Goal: Task Accomplishment & Management: Manage account settings

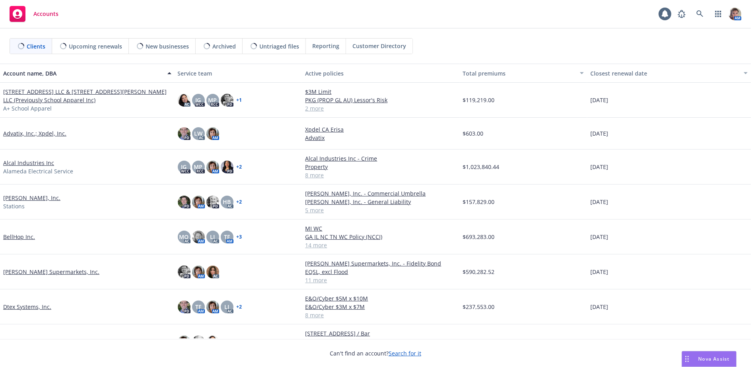
click at [698, 362] on div "Nova Assist" at bounding box center [709, 359] width 54 height 15
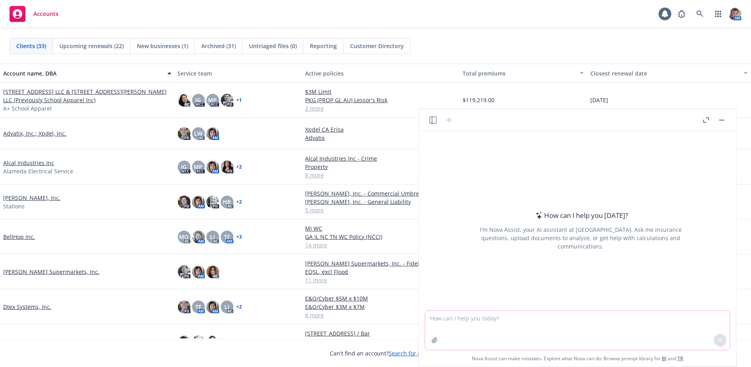
click at [448, 328] on textarea at bounding box center [577, 330] width 305 height 39
type textarea "Please review and correct spelling grammar and tone,"
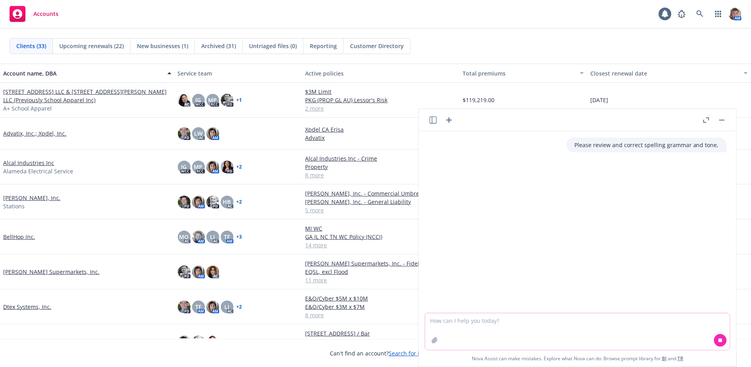
paste textarea "This is good for now. Can you send me a copy of the policy forms for the wrap q…"
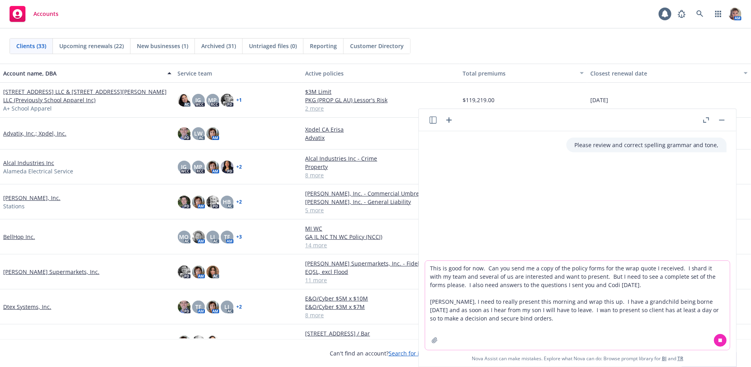
type textarea "This is good for now. Can you send me a copy of the policy forms for the wrap q…"
click at [723, 343] on button at bounding box center [720, 340] width 13 height 13
click at [722, 343] on button at bounding box center [720, 340] width 13 height 13
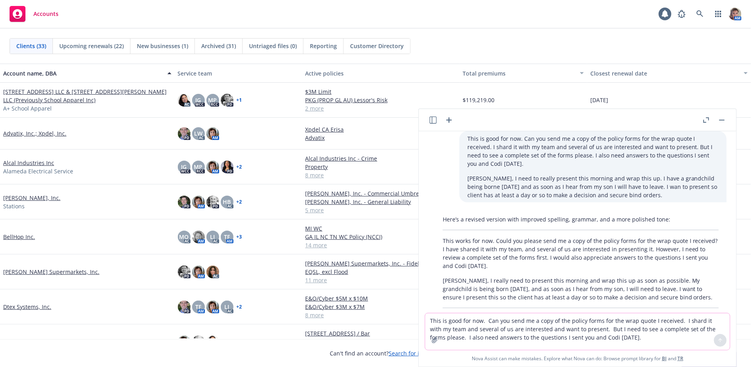
scroll to position [81, 0]
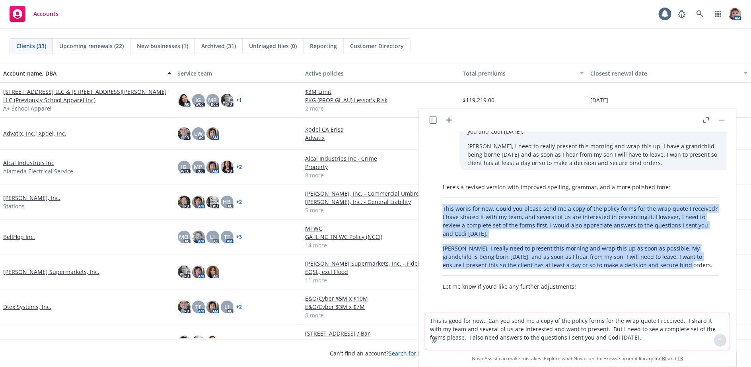
drag, startPoint x: 662, startPoint y: 266, endPoint x: 442, endPoint y: 202, distance: 229.1
click at [442, 202] on div "Here’s a revised version with improved spelling, grammar, and a more polished t…" at bounding box center [581, 237] width 292 height 114
copy div "This works for now. Could you please send me a copy of the policy forms for the…"
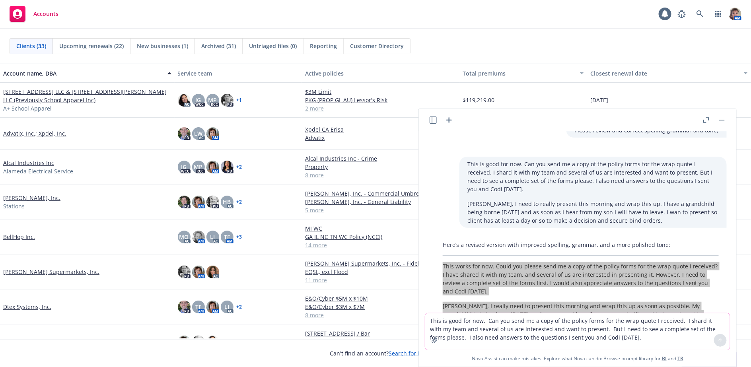
scroll to position [0, 0]
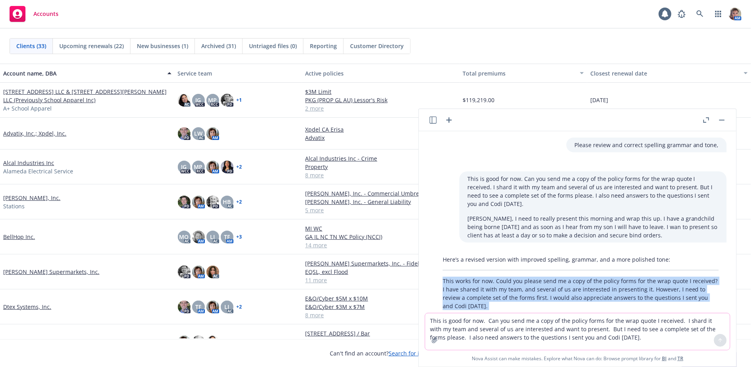
click at [717, 119] on button "button" at bounding box center [722, 120] width 10 height 10
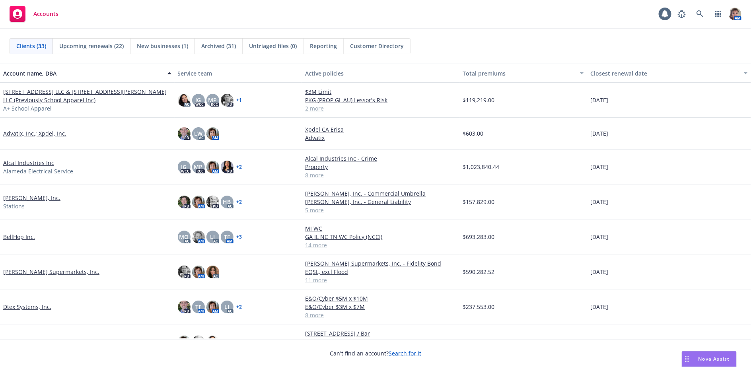
scroll to position [81, 0]
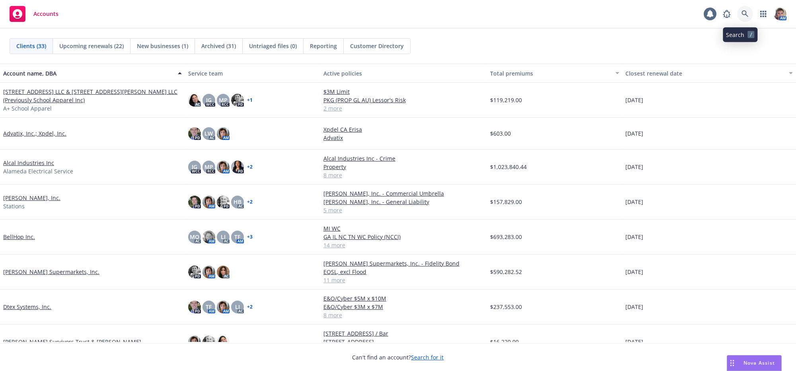
click at [740, 19] on link at bounding box center [745, 14] width 16 height 16
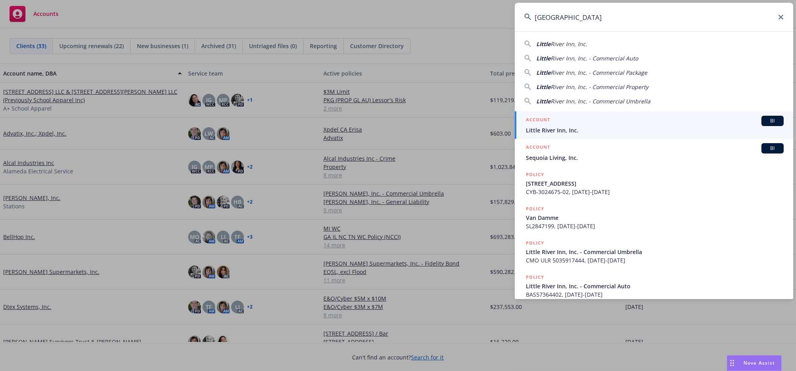
type input "Little river Inn"
click at [736, 130] on span "Little River Inn, Inc." at bounding box center [655, 130] width 258 height 8
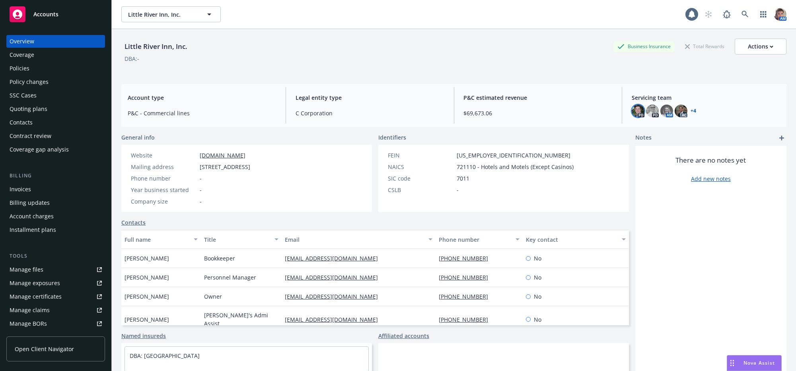
click at [637, 117] on img at bounding box center [638, 111] width 13 height 13
click at [649, 116] on img at bounding box center [652, 111] width 13 height 13
click at [662, 113] on img at bounding box center [666, 111] width 13 height 13
click at [676, 113] on img at bounding box center [680, 111] width 13 height 13
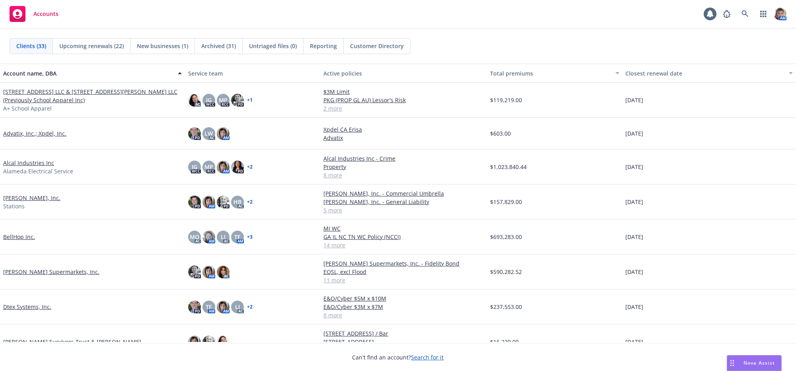
drag, startPoint x: 788, startPoint y: 124, endPoint x: 777, endPoint y: 157, distance: 34.2
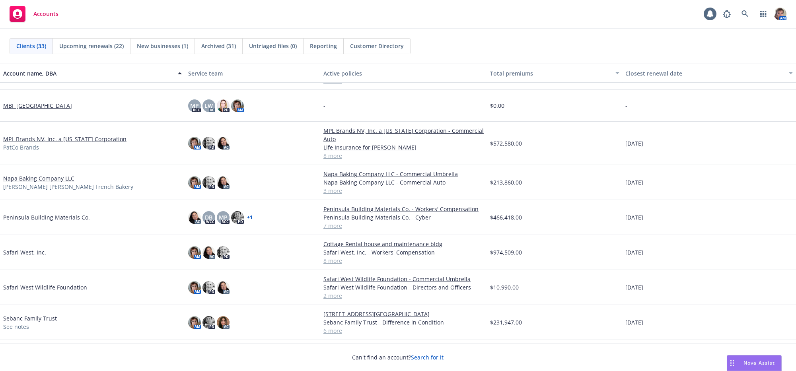
scroll to position [523, 0]
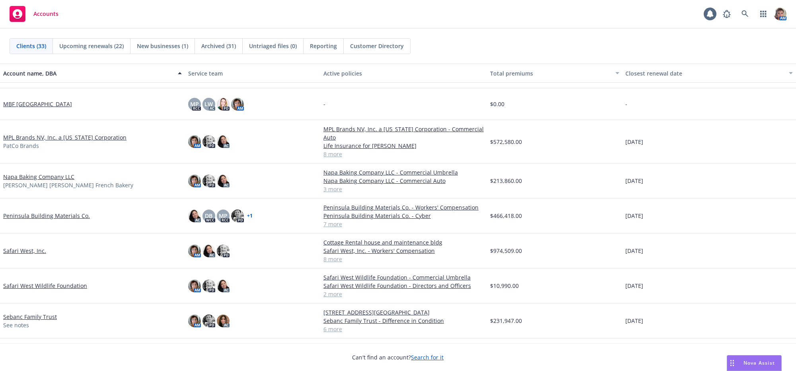
click at [84, 290] on link "Safari West Wildlife Foundation" at bounding box center [45, 286] width 84 height 8
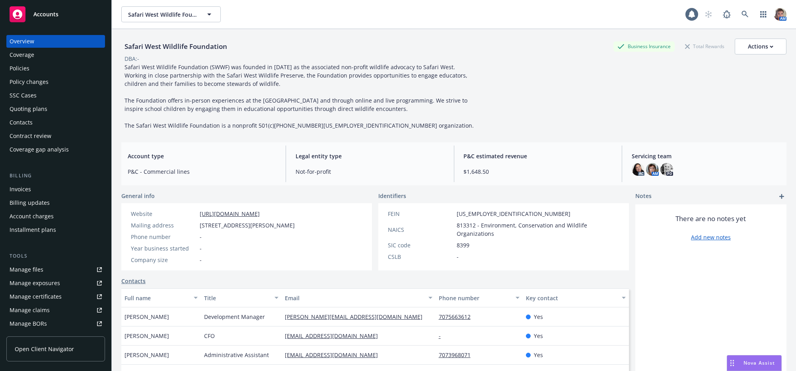
click at [21, 75] on div "Policies" at bounding box center [20, 68] width 20 height 13
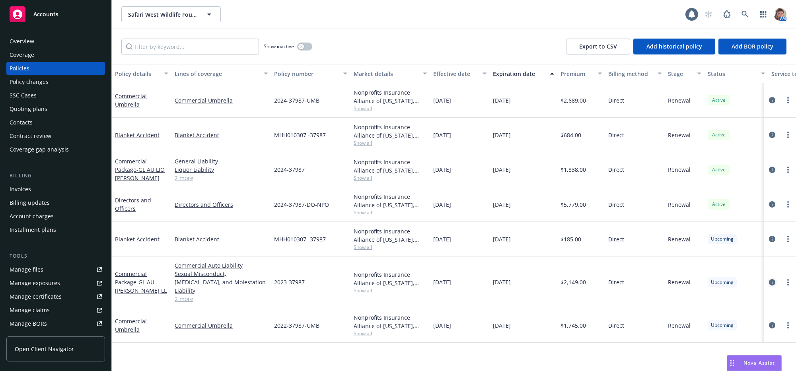
click at [772, 286] on icon "circleInformation" at bounding box center [772, 282] width 6 height 6
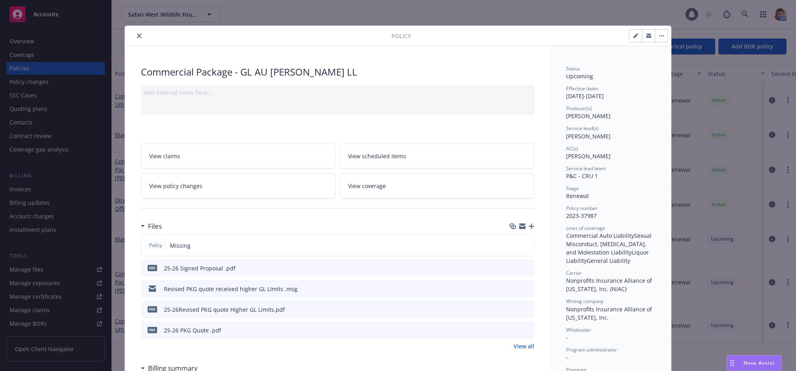
click at [523, 229] on div at bounding box center [521, 226] width 25 height 6
click at [529, 229] on icon "button" at bounding box center [532, 227] width 6 height 6
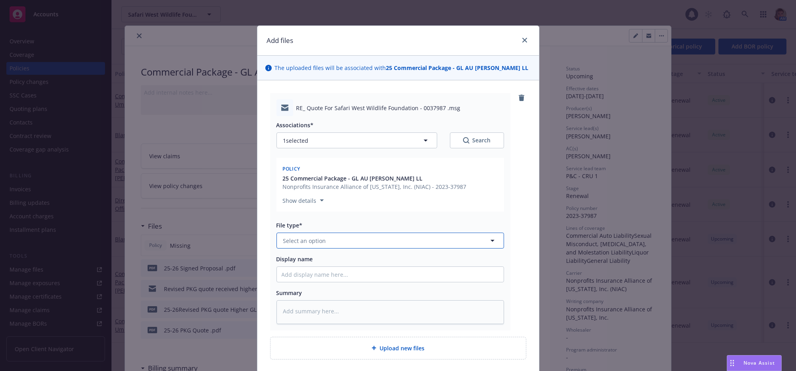
click at [326, 249] on button "Select an option" at bounding box center [389, 241] width 227 height 16
type input "bind"
click at [327, 315] on span "Bind confirmation" at bounding box center [309, 310] width 49 height 8
click at [310, 282] on input "Display name" at bounding box center [390, 274] width 227 height 15
type textarea "x"
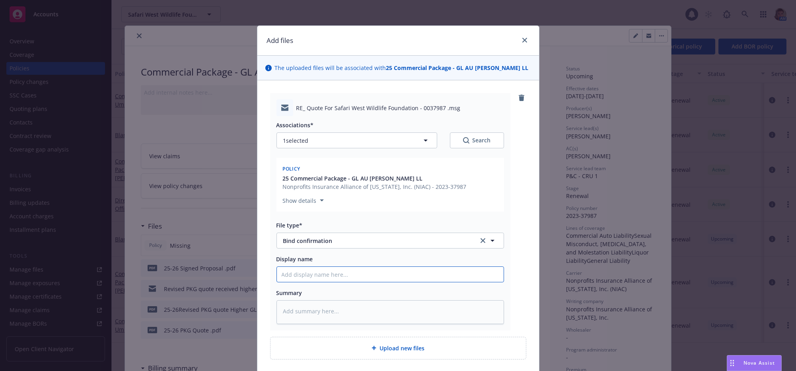
type input "C"
type textarea "x"
type input "Co"
type textarea "x"
type input "Con"
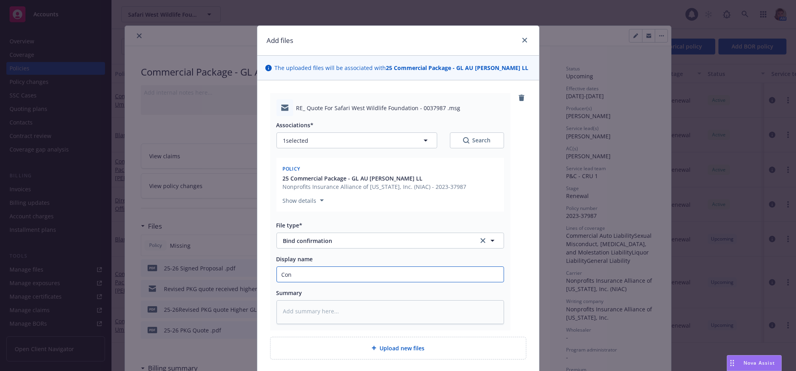
type textarea "x"
type input "Conf"
type textarea "x"
type input "Confi"
type textarea "x"
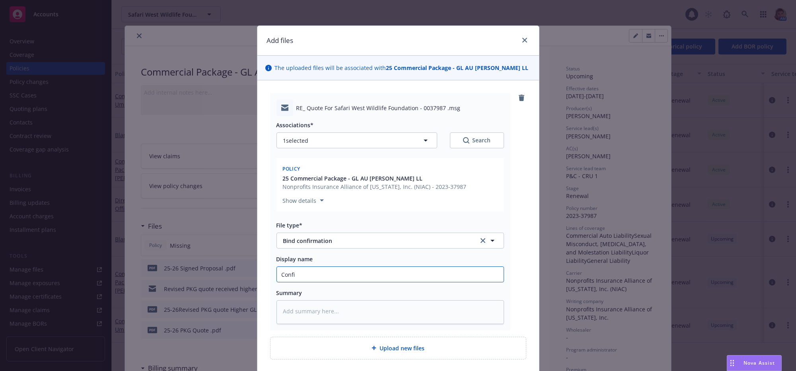
type input "Confir"
type textarea "x"
type input "Confirm"
type textarea "x"
type input "Confirmat"
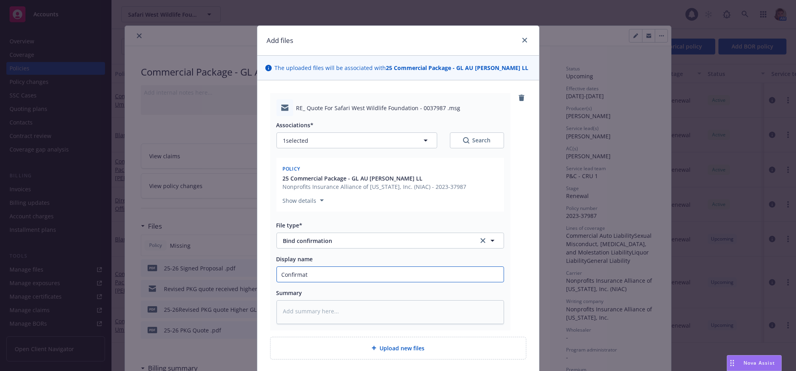
type textarea "x"
type input "Confirmati"
type textarea "x"
type input "Confirmatio"
type textarea "x"
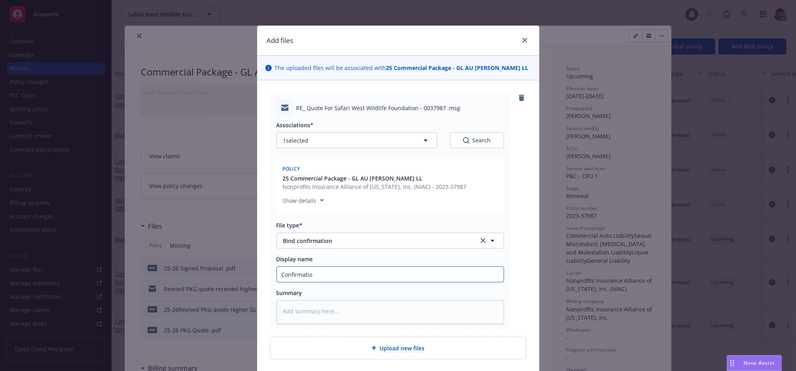
type input "Confirmation"
type textarea "x"
type input "Confirmation f"
type textarea "x"
type input "Confirmation fr"
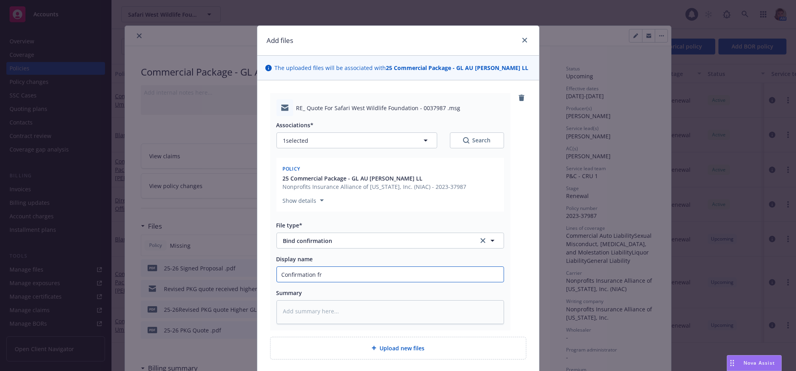
type textarea "x"
type input "Confirmation fro"
type textarea "x"
type input "Confirmation from"
type textarea "x"
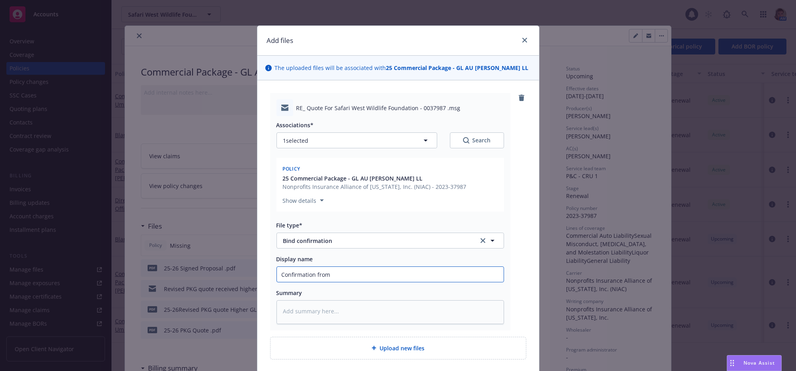
type input "Confirmation from"
type textarea "x"
type input "Confirmation from N"
type textarea "x"
type input "Confirmation from NI"
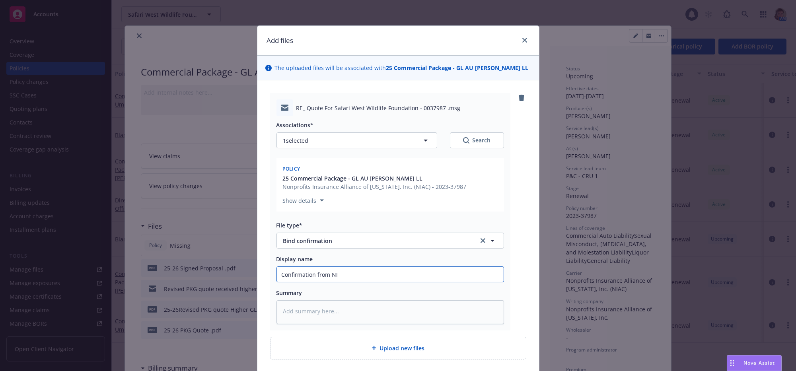
type textarea "x"
type input "Confirmation from NIA"
type textarea "x"
type input "Confirmation from [GEOGRAPHIC_DATA]"
type textarea "x"
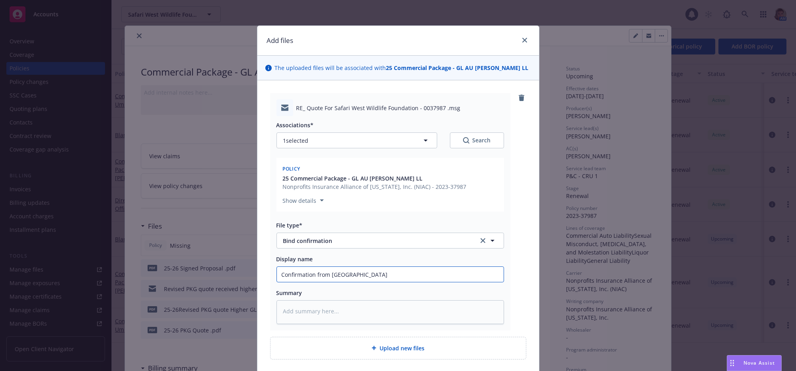
type input "Confirmation from [GEOGRAPHIC_DATA]"
type textarea "x"
type input "Confirmation from NIAC t"
type textarea "x"
type input "Confirmation from NIAC th"
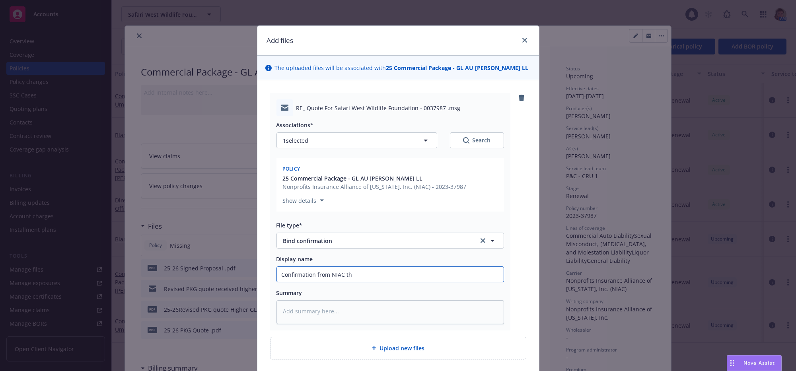
type textarea "x"
type input "Confirmation from NIAC that"
type textarea "x"
type input "Confirmation from NIAC that"
type textarea "x"
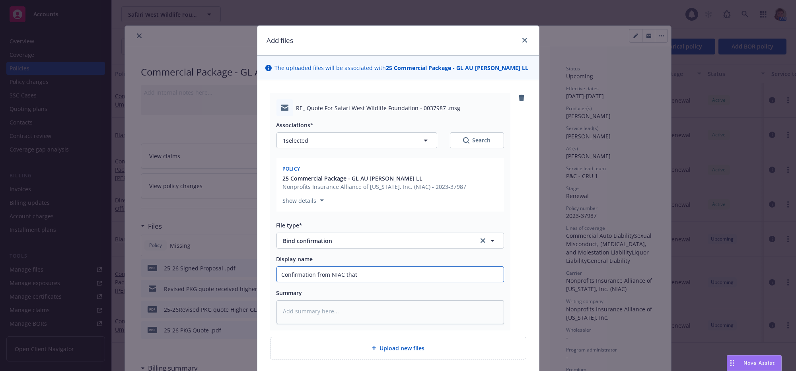
type input "Confirmation from NIAC that p"
type textarea "x"
type input "Confirmation from NIAC that po"
type textarea "x"
type input "Confirmation from [GEOGRAPHIC_DATA] that pol"
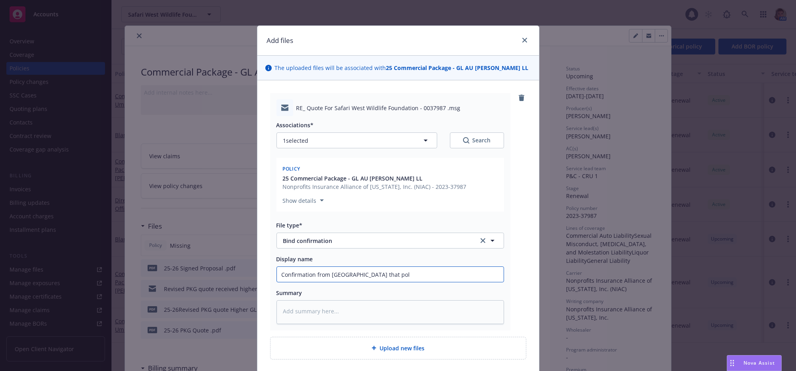
type textarea "x"
type input "Confirmation from NIAC that poli"
type textarea "x"
type input "Confirmation from NIAC that polic"
type textarea "x"
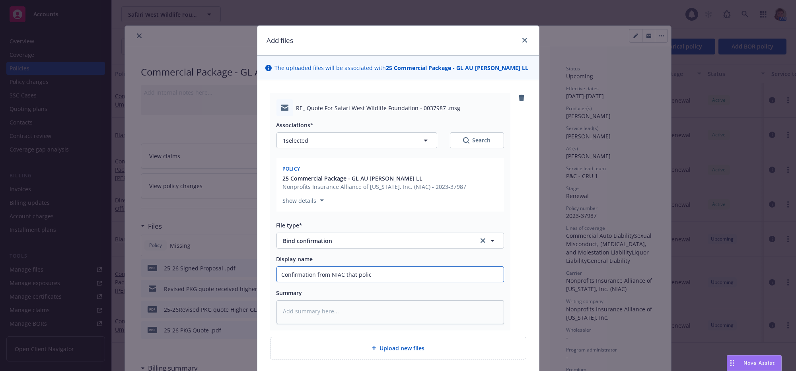
type input "Confirmation from NIAC that policy"
type textarea "x"
type input "Confirmation from NIAC that policy"
type textarea "x"
type input "Confirmation from NIAC that policy a"
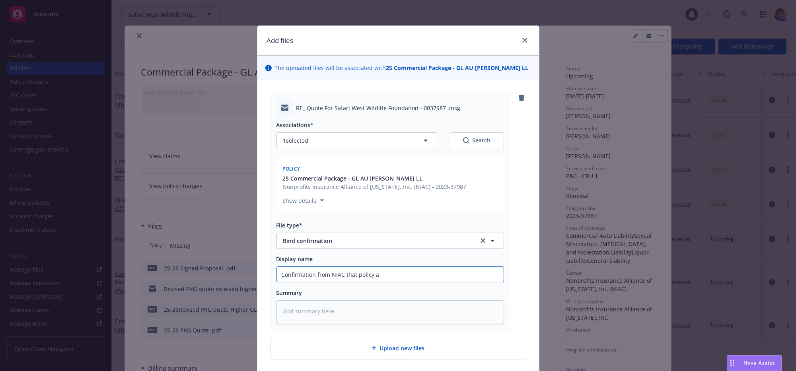
type textarea "x"
type input "Confirmation from NIAC that policy ar"
type textarea "x"
type input "Confirmation from NIAC that policy are"
type textarea "x"
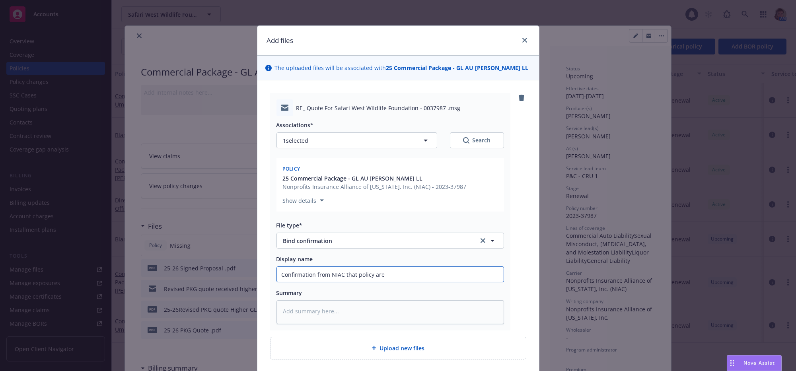
type input "Confirmation from NIAC that policy are"
type textarea "x"
type input "Confirmation from NIAC that policy are e"
type textarea "x"
type input "Confirmation from NIAC that policy are ee"
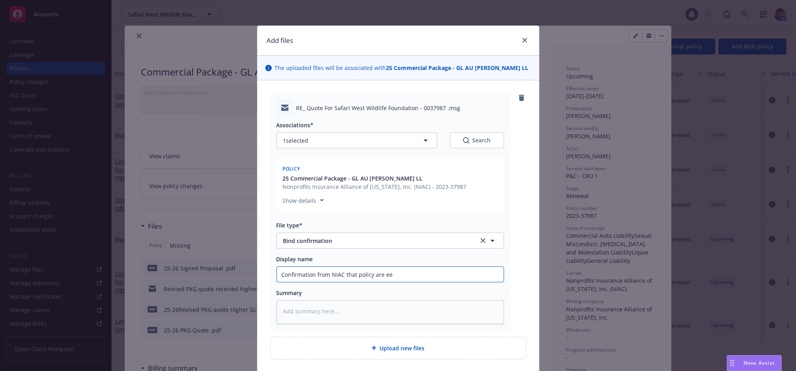
type textarea "x"
type input "Confirmation from NIAC that policy are eei"
type textarea "x"
type input "Confirmation from NIAC that policy are eein"
type textarea "x"
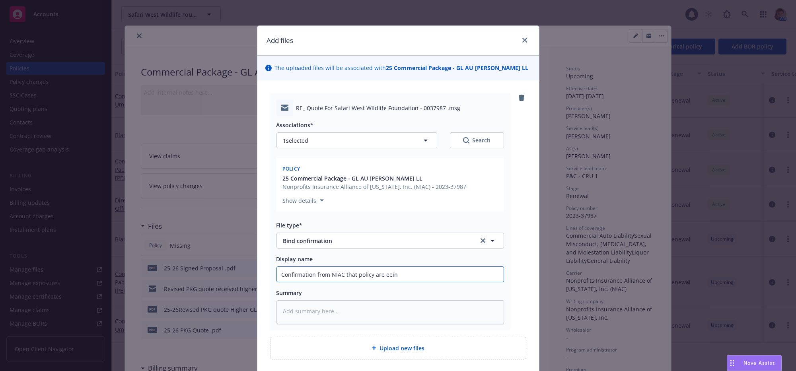
type input "Confirmation from NIAC that policy are eeing"
type textarea "x"
type input "Confirmation from NIAC that policy are eeing"
type textarea "x"
type input "Confirmation from NIAC that policy are eeing"
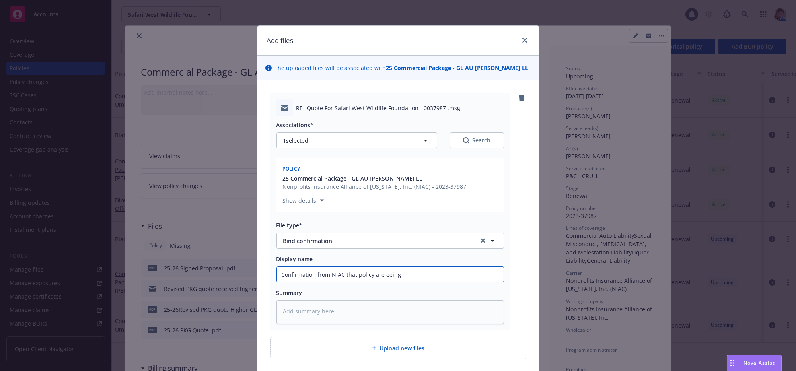
type textarea "x"
type input "Confirmation from NIAC that policy are eein"
type textarea "x"
type input "Confirmation from NIAC that policy are eei"
type textarea "x"
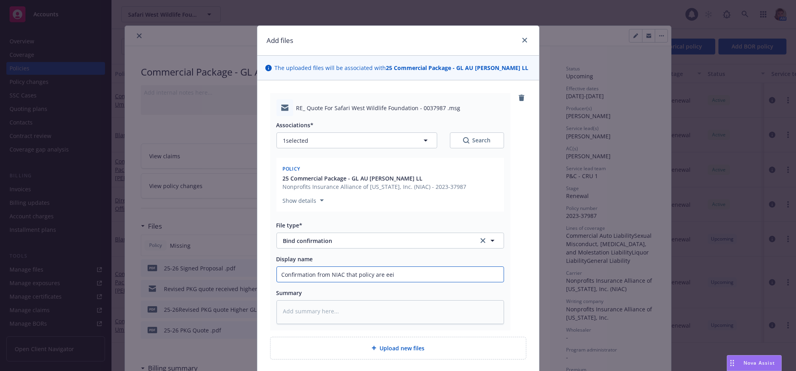
type input "Confirmation from NIAC that policy are ee"
type textarea "x"
type input "Confirmation from NIAC that policy are e"
type textarea "x"
type input "Confirmation from NIAC that policy are"
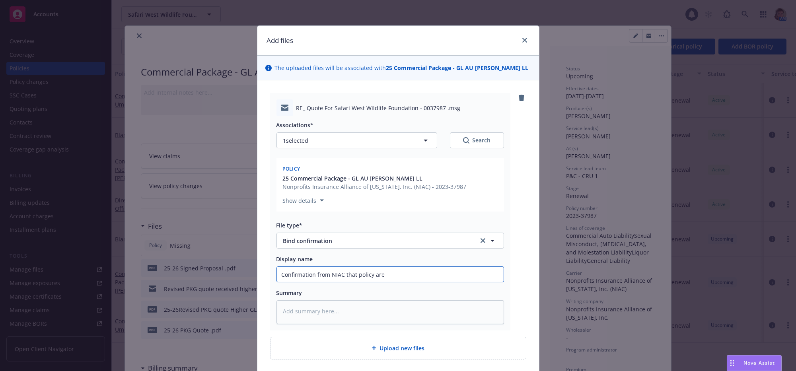
type textarea "x"
type input "Confirmation from NIAC that policy are b"
type textarea "x"
type input "Confirmation from NIAC that policy are be"
type textarea "x"
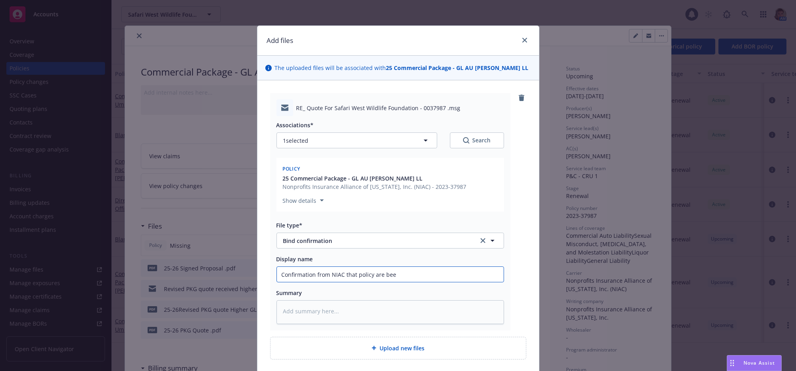
type input "Confirmation from NIAC that policy are beei"
type textarea "x"
type input "Confirmation from NIAC that policy are beein"
type textarea "x"
type input "Confirmation from NIAC that policy are beeing"
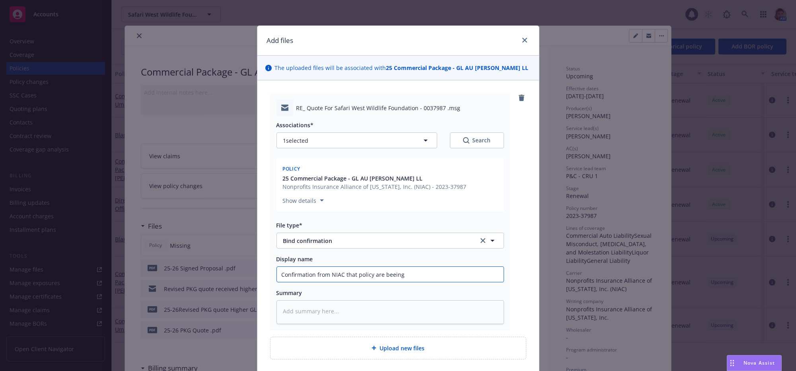
type textarea "x"
type input "Confirmation from NIAC that policy are beeing i"
type textarea "x"
type input "Confirmation from NIAC that policy are beeing is"
type textarea "x"
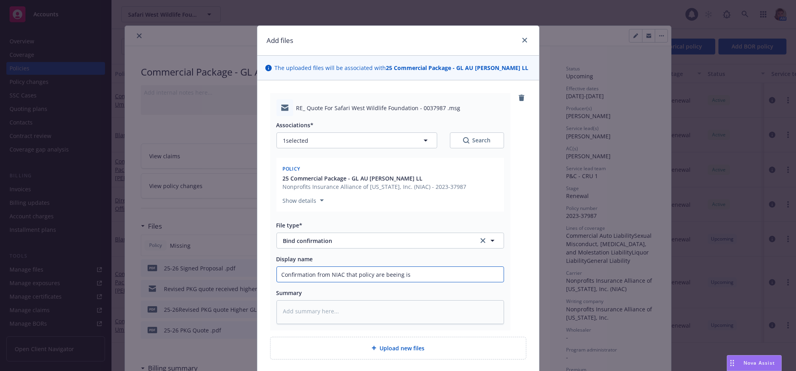
type input "Confirmation from NIAC that policy are beeing iss"
type textarea "x"
type input "Confirmation from NIAC that policy are beeing issu"
type textarea "x"
type input "Confirmation from NIAC that policy are beeing issue"
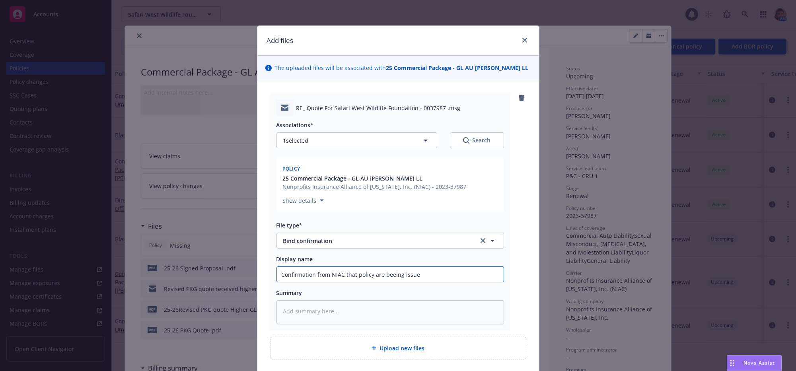
type textarea "x"
type input "Confirmation from NIAC that policy are beeing issued"
type textarea "x"
type input "Confirmation from NIAC that policy are beeing issued"
type textarea "x"
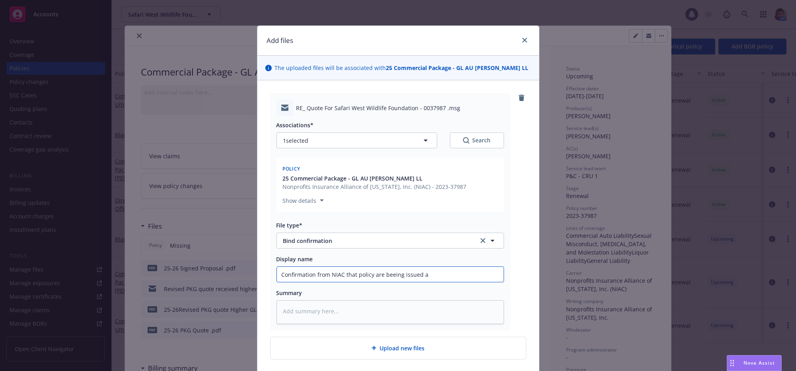
type input "Confirmation from NIAC that policy are beeing issued an"
type textarea "x"
type input "Confirmation from NIAC that policy are beeing issued and"
type textarea "x"
type input "Confirmation from NIAC that policy are beeing issued and"
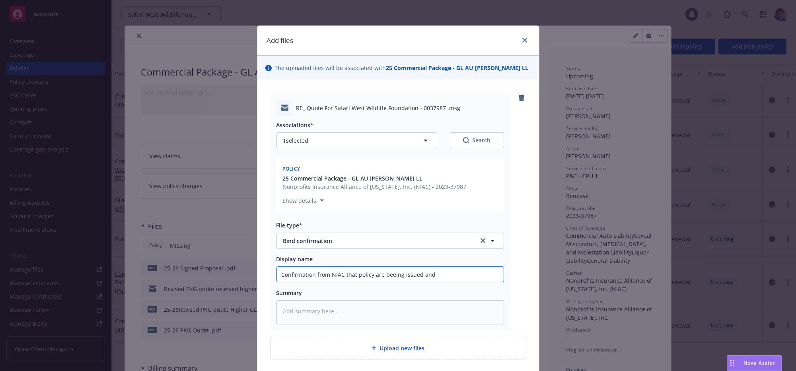
type textarea "x"
type input "Confirmation from NIAC that policy are beeing issued and w"
type textarea "x"
type input "Confirmation from NIAC that policy are beeing issued and wi"
type textarea "x"
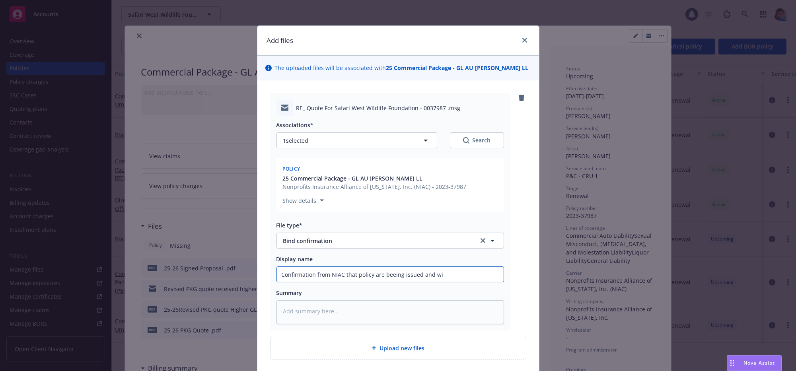
type input "Confirmation from NIAC that policy are beeing issued and wil"
type textarea "x"
type input "Confirmation from NIAC that policy are beeing issued and will"
type textarea "x"
type input "Confirmation from NIAC that policy are beeing issued and will"
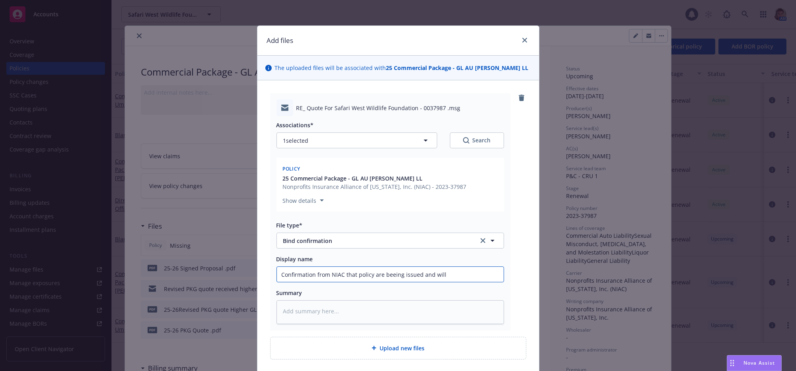
type textarea "x"
type input "Confirmation from NIAC that policy are beeing issued and will a"
type textarea "x"
type input "Confirmation from NIAC that policy are beeing issued and will av"
type textarea "x"
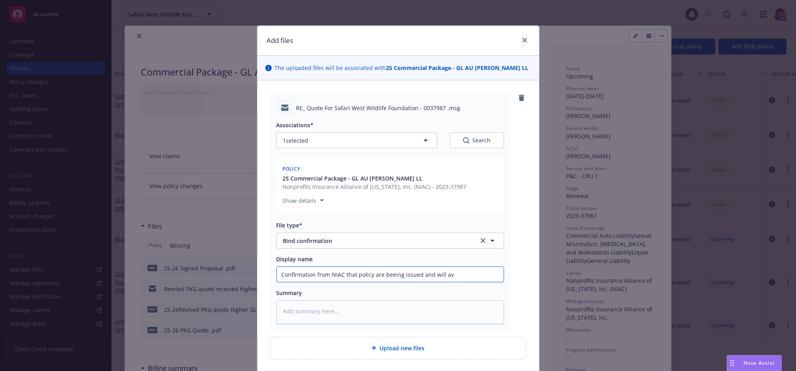
type input "Confirmation from NIAC that policy are beeing issued and will ava"
type textarea "x"
type input "Confirmation from NIAC that policy are beeing issued and will avai"
type textarea "x"
type input "Confirmation from NIAC that policy are beeing issued and will availa"
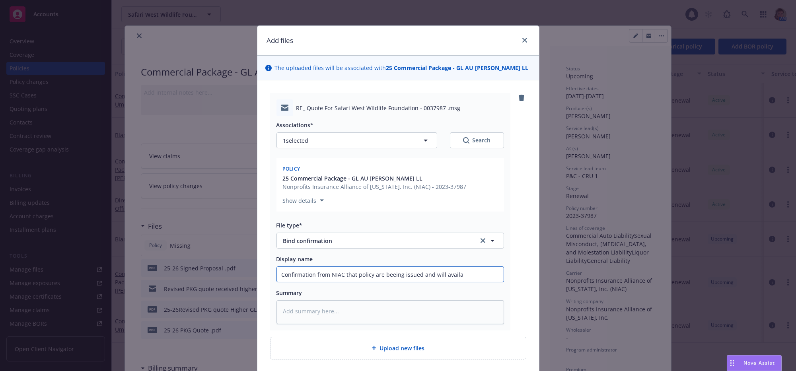
type textarea "x"
type input "Confirmation from NIAC that policy are beeing issued and will availab"
type textarea "x"
type input "Confirmation from NIAC that policy are beeing issued and will availabl"
type textarea "x"
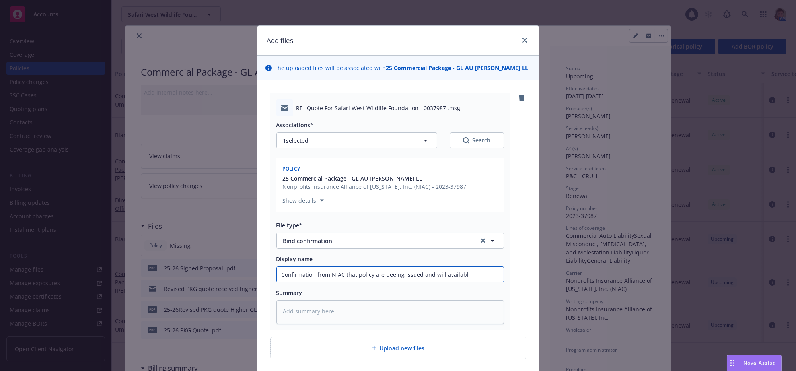
type input "Confirmation from NIAC that policy are beeing issued and will available"
type textarea "x"
type input "Confirmation from NIAC that policy are beeing issued and will available"
type textarea "x"
type input "Confirmation from NIAC that policy are beeing issued and will available o"
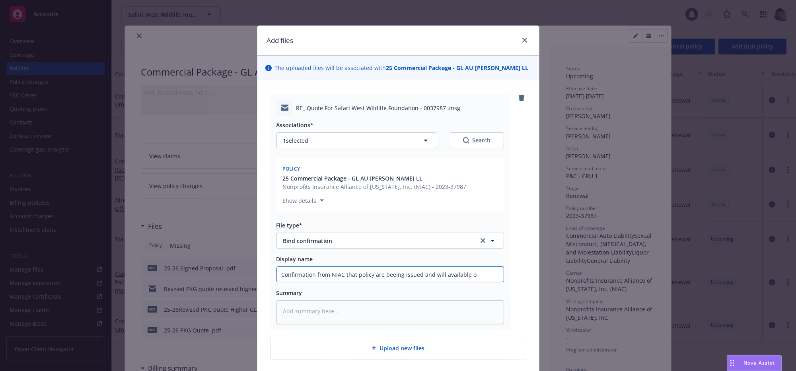
type textarea "x"
type input "Confirmation from NIAC that policy are beeing issued and will available on"
type textarea "x"
type input "Confirmation from NIAC that policy are beeing issued and will available on"
type textarea "x"
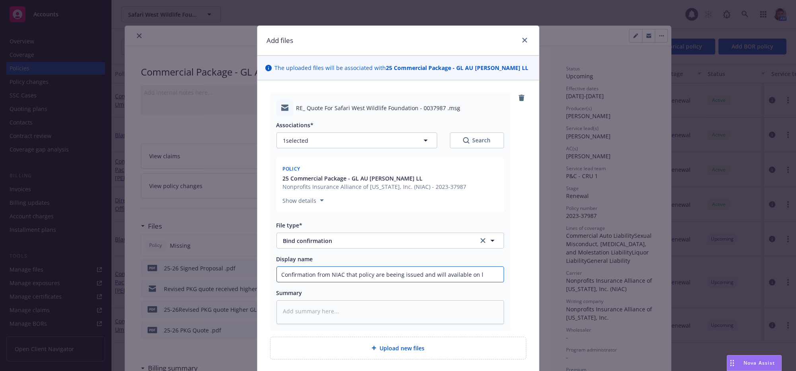
type input "Confirmation from NIAC that policy are beeing issued and will available on li"
type textarea "x"
type input "Confirmation from NIAC that policy are beeing issued and will available on lin"
type textarea "x"
type input "Confirmation from NIAC that policy are beeing issued and will available on line"
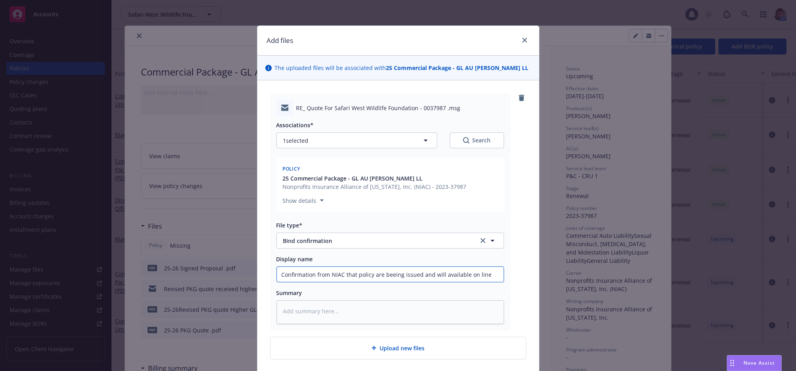
type textarea "x"
type input "Confirmation from NIAC that policy are beeing issued and will available on line"
type textarea "x"
type input "Confirmation from NIAC that policy are beeing issued and will available on line…"
type textarea "x"
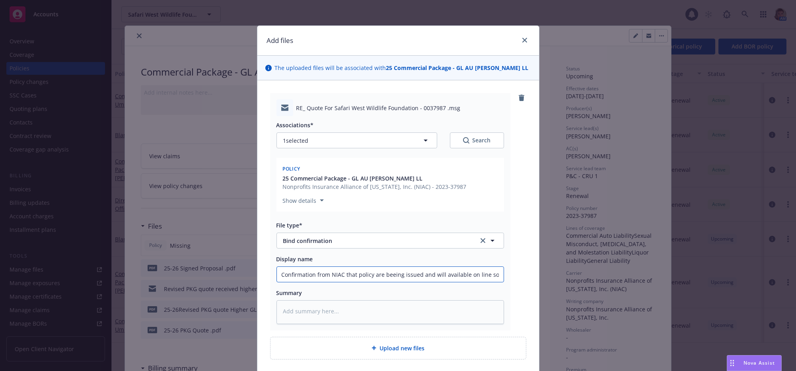
type input "Confirmation from NIAC that policy are beeing issued and will available on line…"
type textarea "x"
type input "Confirmation from NIAC that policy are beeing issued and will available on line…"
type textarea "x"
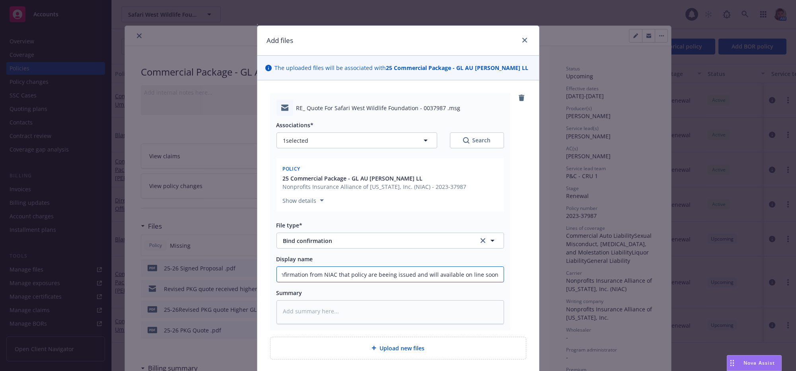
type input "Confirmation from NIAC that policy are beeing issued and will available on line…"
click at [366, 148] on button "1 selected" at bounding box center [356, 140] width 161 height 16
type textarea "x"
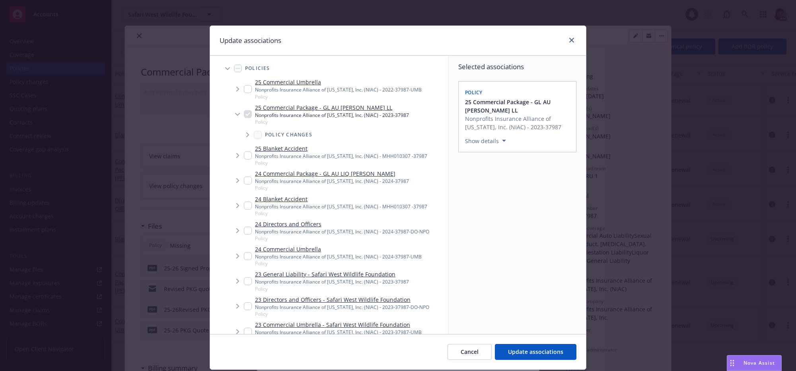
click at [246, 89] on input "Tree Example" at bounding box center [248, 89] width 8 height 8
checkbox input "true"
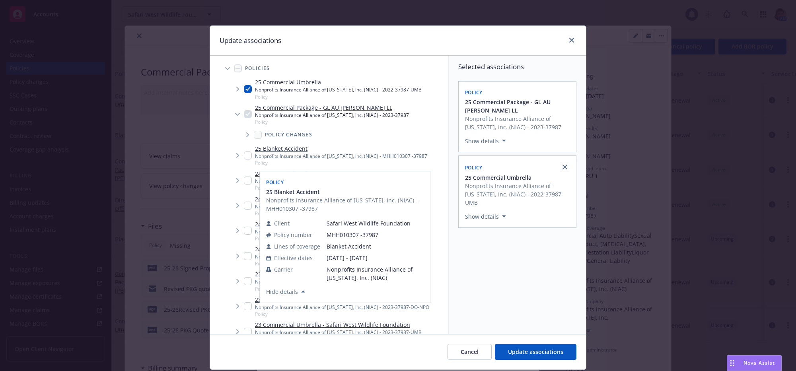
click at [247, 159] on input "Tree Example" at bounding box center [248, 156] width 8 height 8
checkbox input "true"
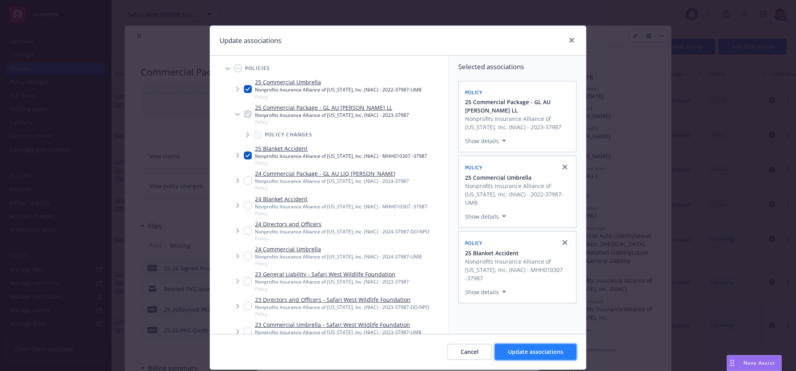
click at [533, 352] on span "Update associations" at bounding box center [535, 352] width 55 height 8
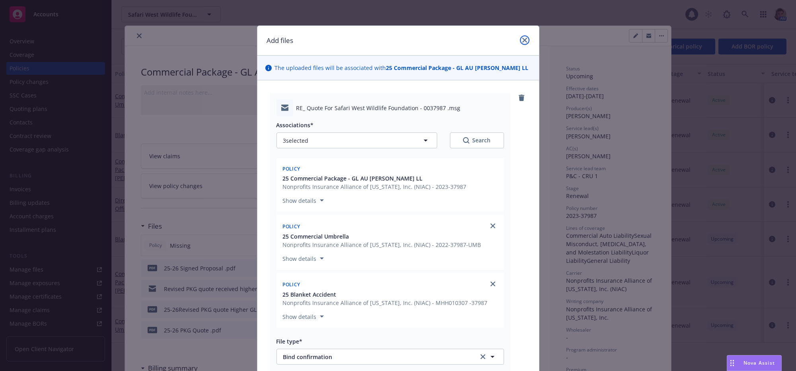
click at [522, 44] on link "close" at bounding box center [525, 40] width 10 height 10
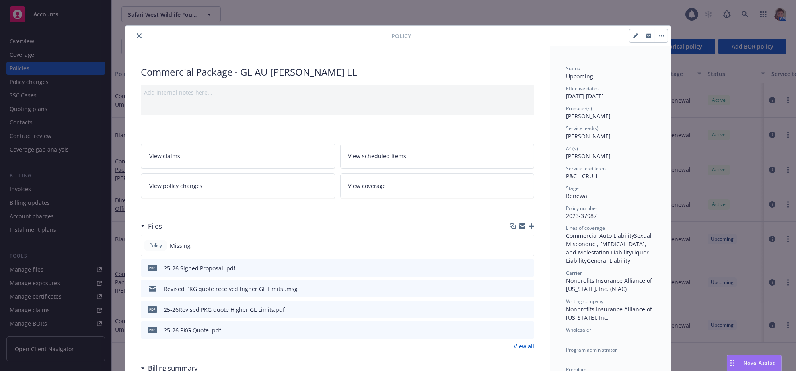
click at [529, 229] on icon "button" at bounding box center [532, 227] width 6 height 6
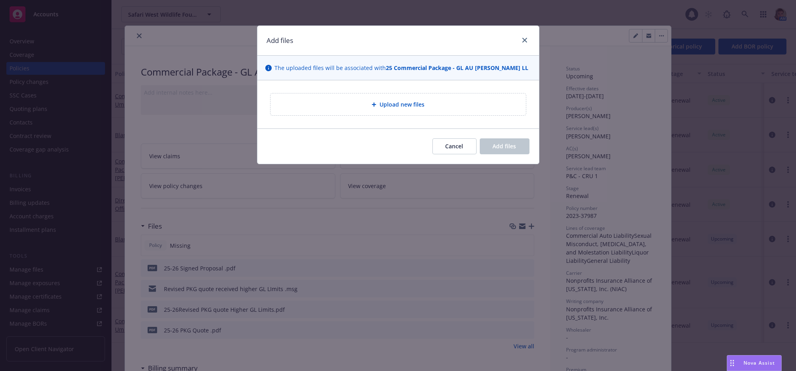
type textarea "x"
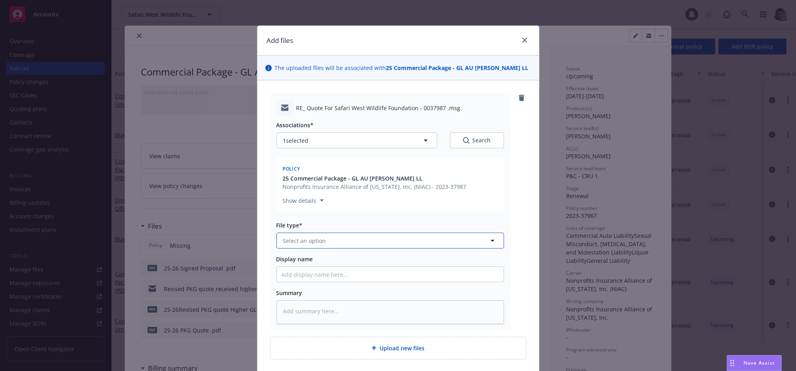
click at [361, 249] on button "Select an option" at bounding box center [389, 241] width 227 height 16
type input "bind"
click at [357, 316] on div "Bind confirmation" at bounding box center [390, 311] width 217 height 12
click at [403, 148] on button "1 selected" at bounding box center [356, 140] width 161 height 16
type textarea "x"
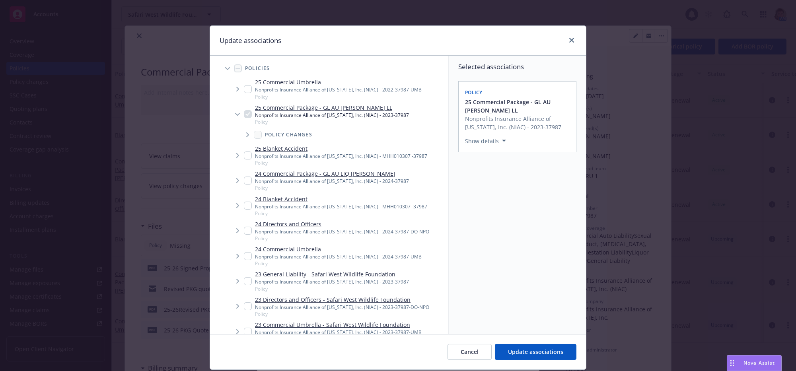
click at [244, 90] on input "Tree Example" at bounding box center [248, 89] width 8 height 8
checkbox input "true"
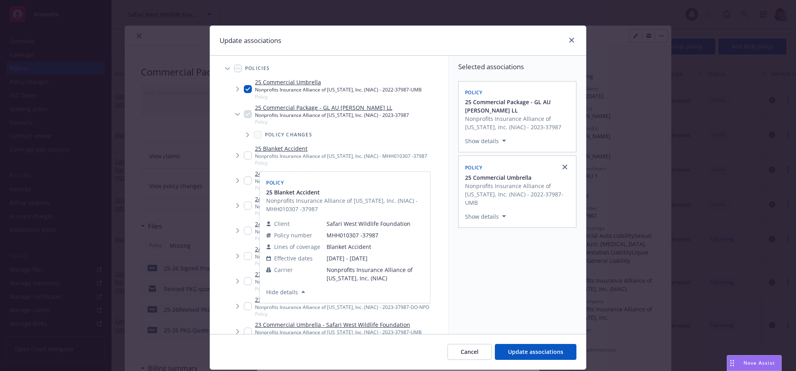
click at [246, 159] on input "Tree Example" at bounding box center [248, 156] width 8 height 8
checkbox input "true"
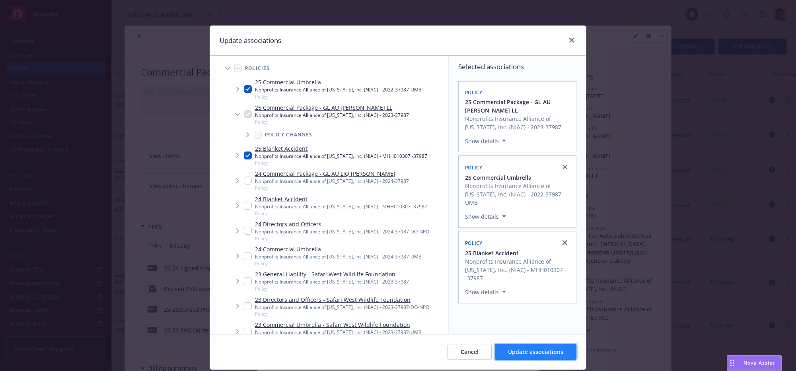
click at [536, 356] on span "Update associations" at bounding box center [535, 352] width 55 height 8
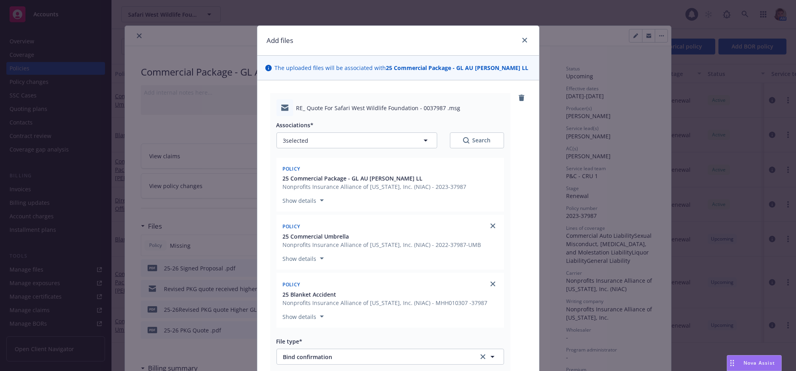
scroll to position [216, 0]
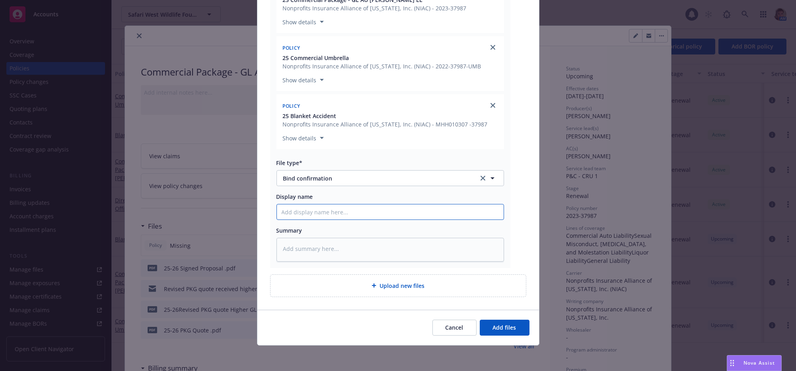
click at [299, 206] on input "Display name" at bounding box center [390, 211] width 227 height 15
type textarea "x"
type input "N"
type textarea "x"
type input "NI"
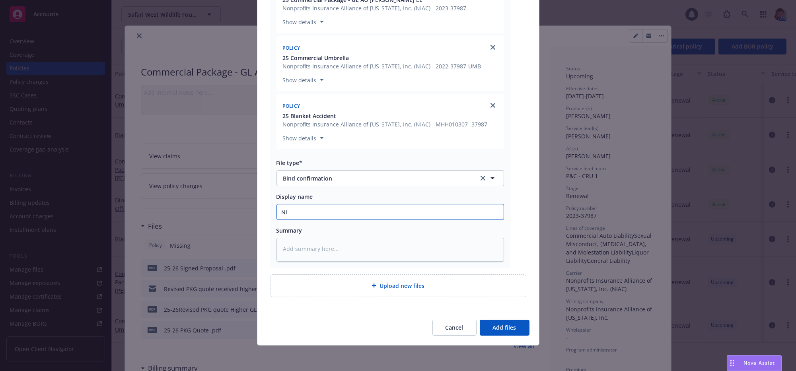
type textarea "x"
type input "NIA"
type textarea "x"
type input "NIAC"
type textarea "x"
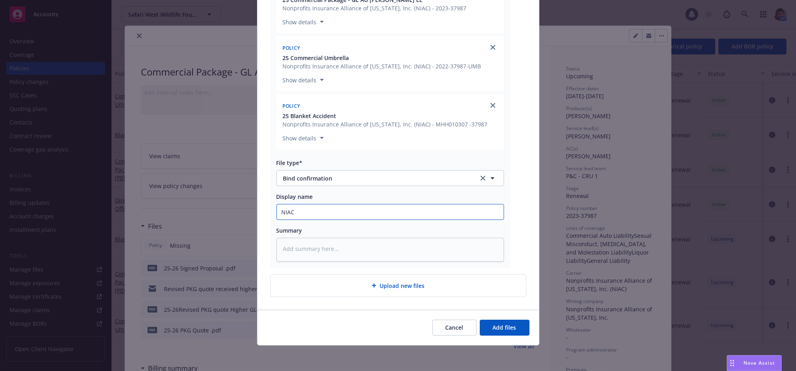
type input "NIAC"
type textarea "x"
type input "NIAC c"
type textarea "x"
type input "NIAC co"
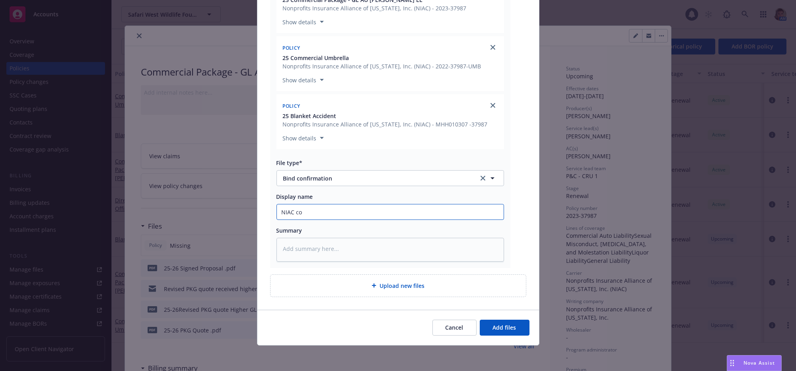
type textarea "x"
click at [486, 328] on button "Add files" at bounding box center [505, 328] width 50 height 16
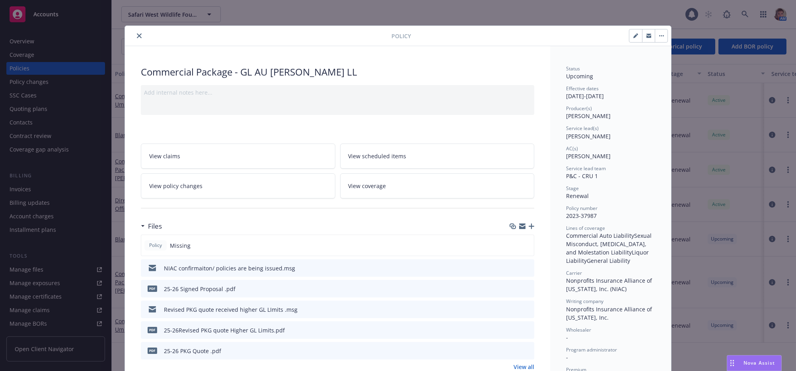
drag, startPoint x: 138, startPoint y: 37, endPoint x: 151, endPoint y: 43, distance: 14.1
click at [138, 37] on icon "close" at bounding box center [139, 35] width 5 height 5
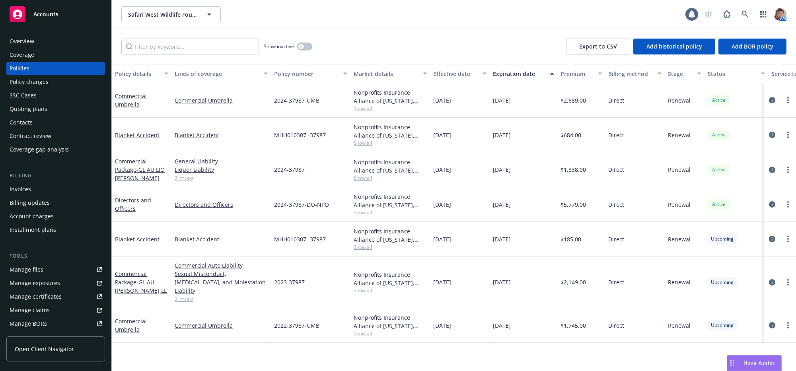
click at [751, 365] on div "Nova Assist" at bounding box center [754, 363] width 54 height 15
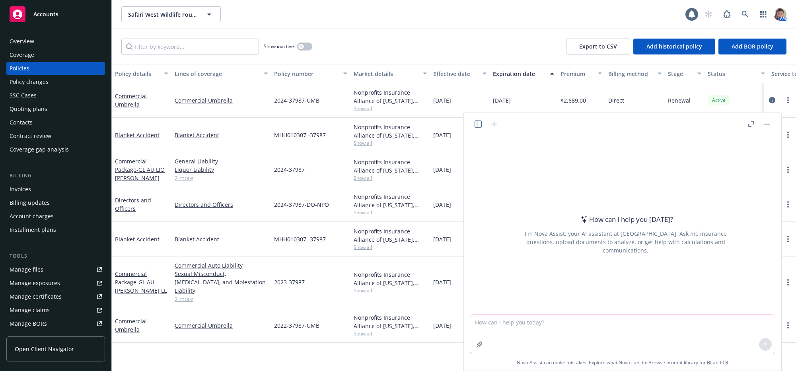
click at [599, 323] on textarea at bounding box center [622, 334] width 305 height 39
